Goal: Information Seeking & Learning: Understand process/instructions

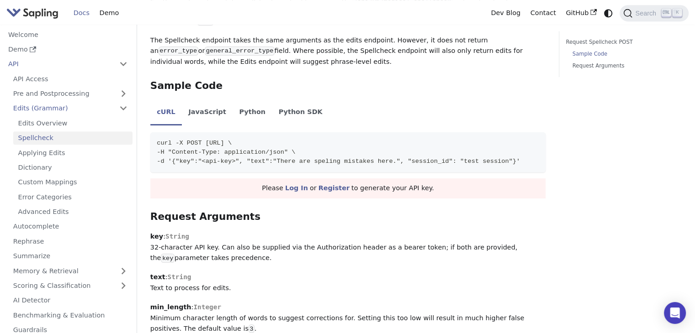
scroll to position [457, 0]
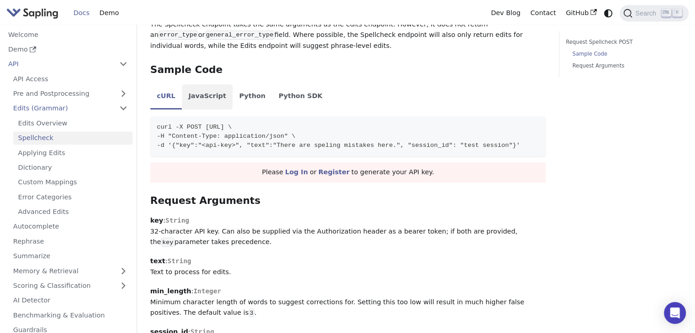
click at [208, 98] on li "JavaScript" at bounding box center [207, 97] width 51 height 26
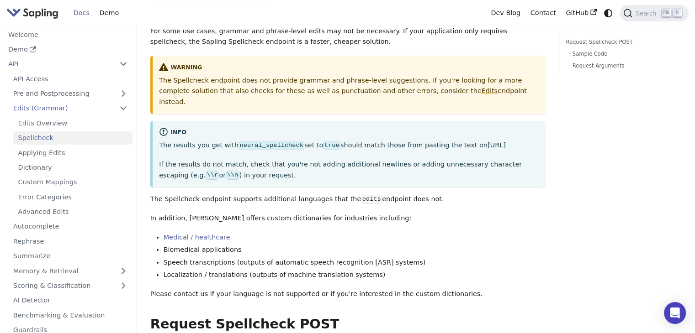
scroll to position [46, 0]
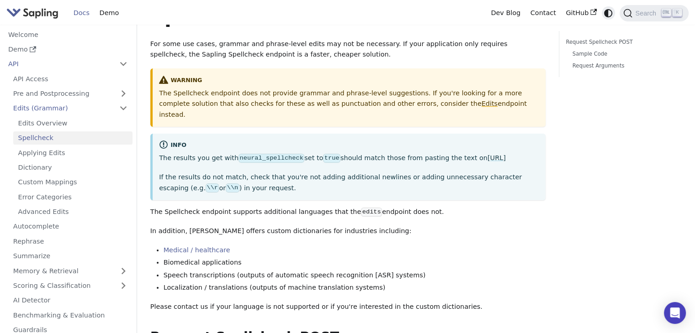
click at [610, 10] on icon "Switch between dark and light mode (currently system mode)" at bounding box center [608, 13] width 8 height 8
click at [326, 140] on div "info" at bounding box center [349, 145] width 380 height 11
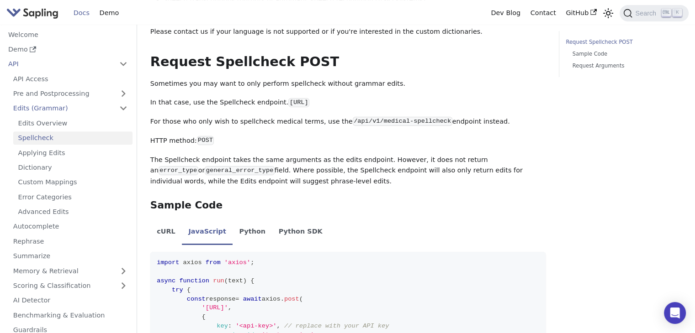
scroll to position [365, 0]
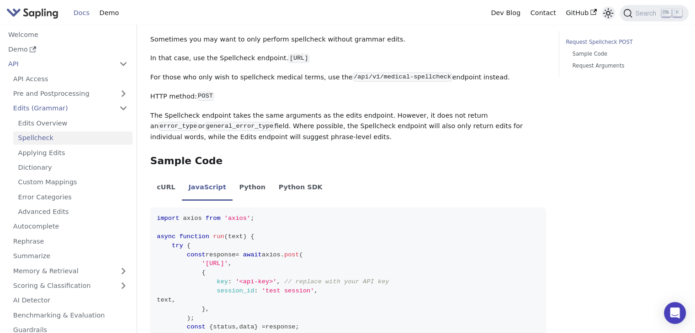
click at [606, 14] on icon "Switch between dark and light mode (currently light mode)" at bounding box center [608, 13] width 10 height 10
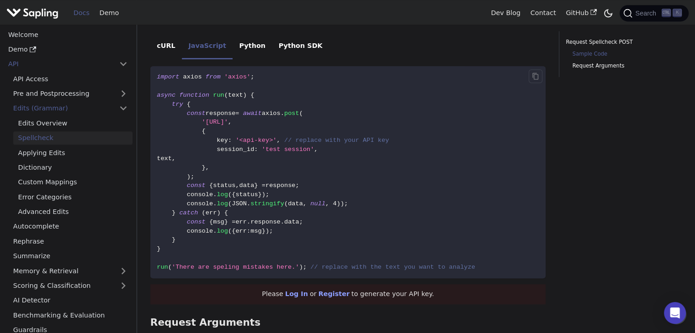
scroll to position [502, 0]
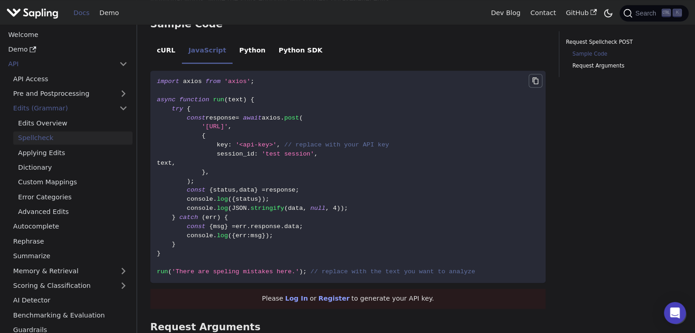
click at [534, 82] on icon "Copy code to clipboard" at bounding box center [535, 80] width 2 height 2
